Goal: Entertainment & Leisure: Consume media (video, audio)

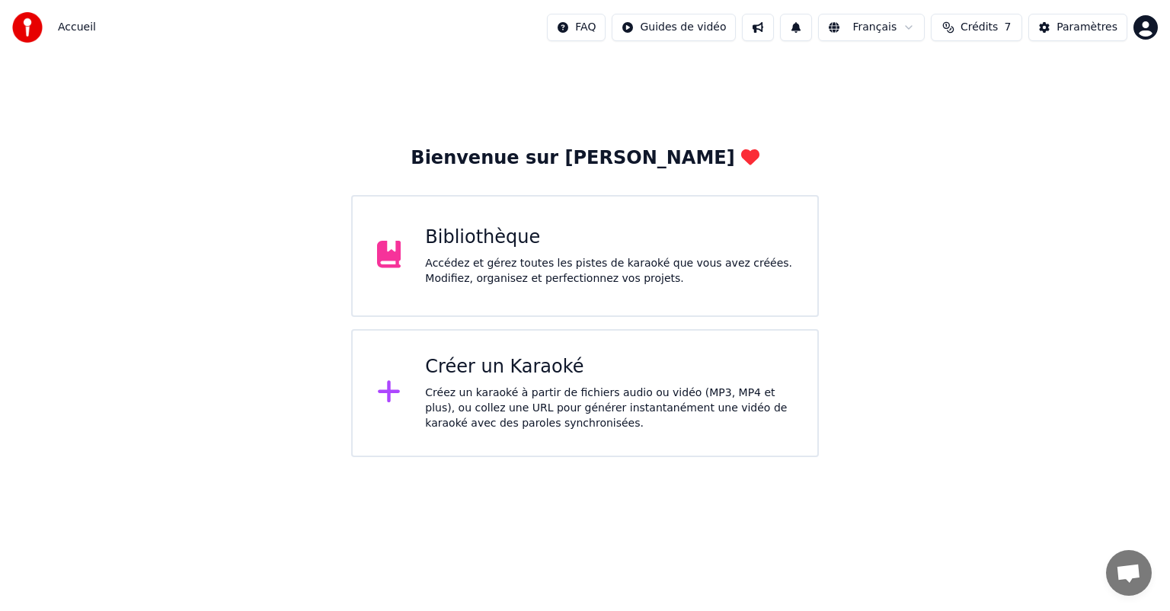
click at [500, 280] on div "Accédez et gérez toutes les pistes de karaoké que vous avez créées. Modifiez, o…" at bounding box center [609, 271] width 368 height 30
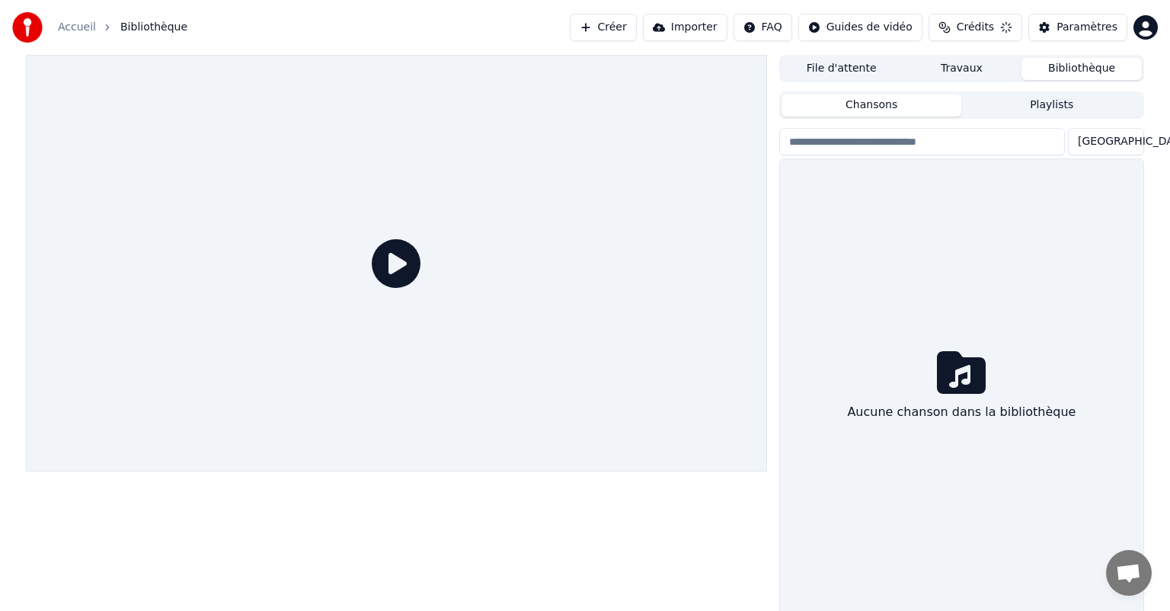
click at [500, 280] on div at bounding box center [396, 263] width 741 height 417
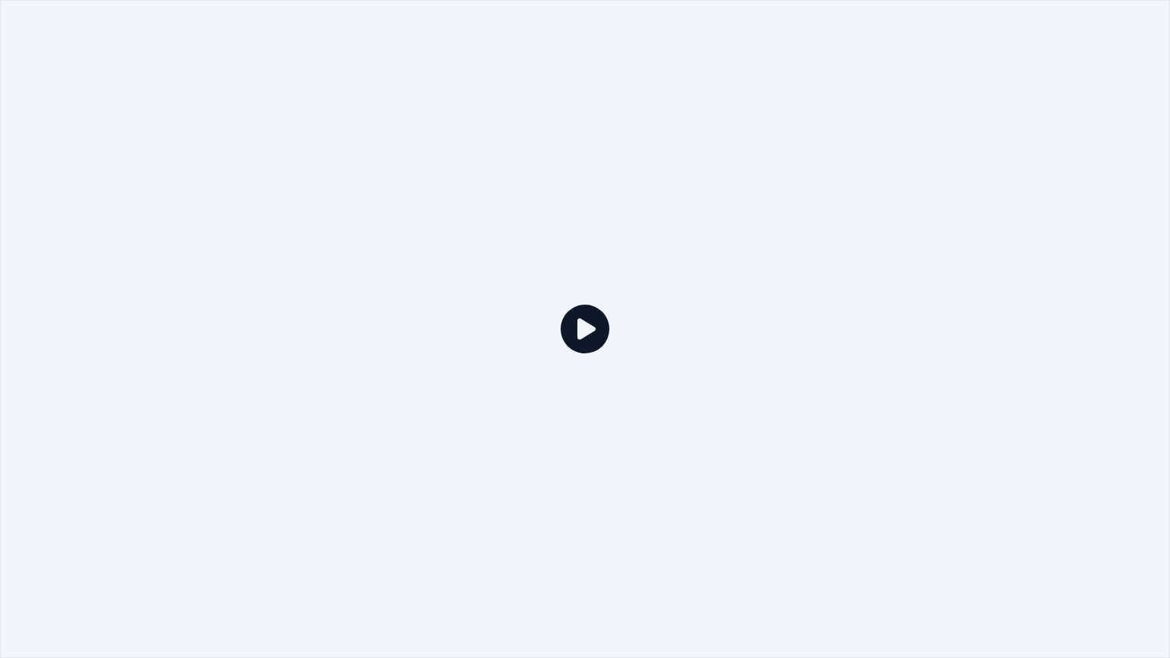
click at [576, 324] on icon at bounding box center [584, 329] width 49 height 49
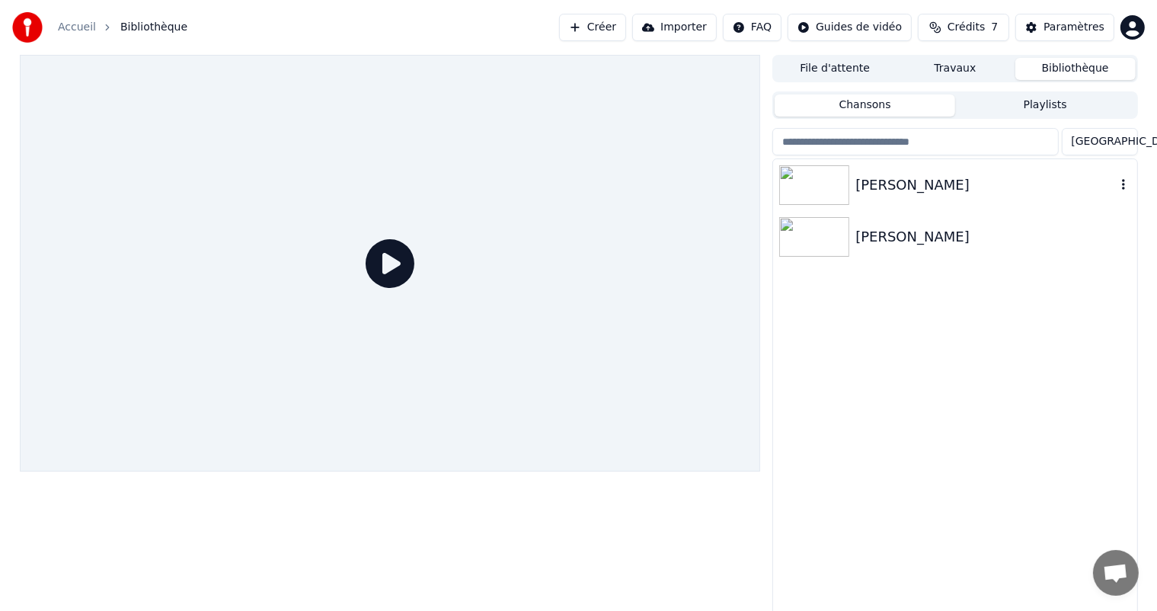
click at [865, 187] on div "[PERSON_NAME]" at bounding box center [985, 184] width 260 height 21
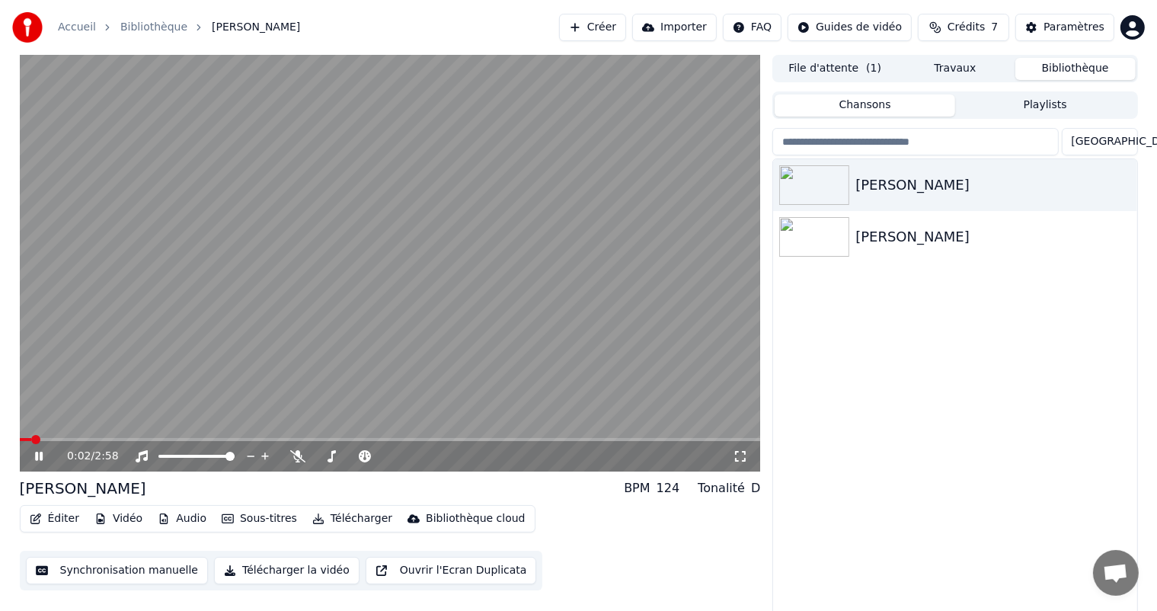
click at [43, 457] on icon at bounding box center [50, 456] width 36 height 12
click at [34, 452] on icon at bounding box center [38, 456] width 9 height 11
